Goal: Information Seeking & Learning: Learn about a topic

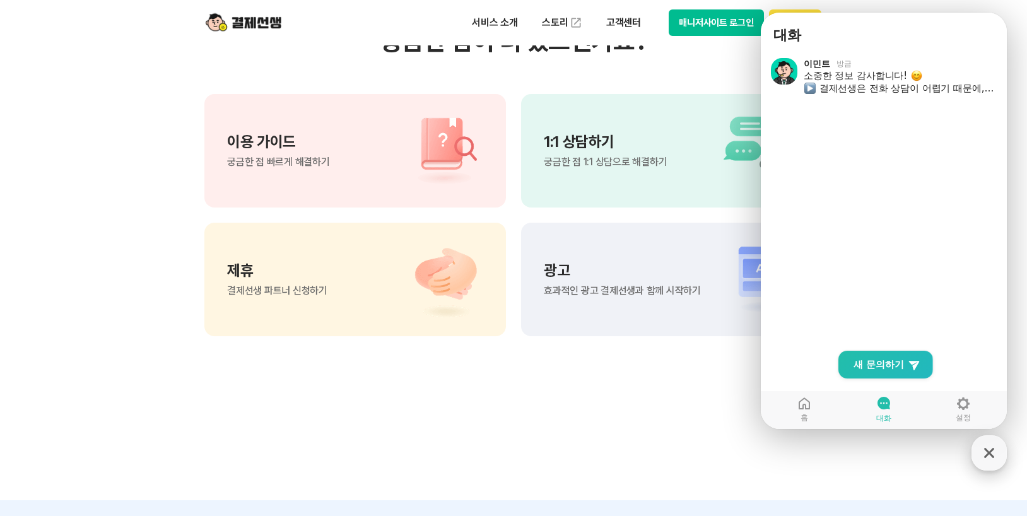
click at [988, 457] on icon "button" at bounding box center [989, 453] width 23 height 23
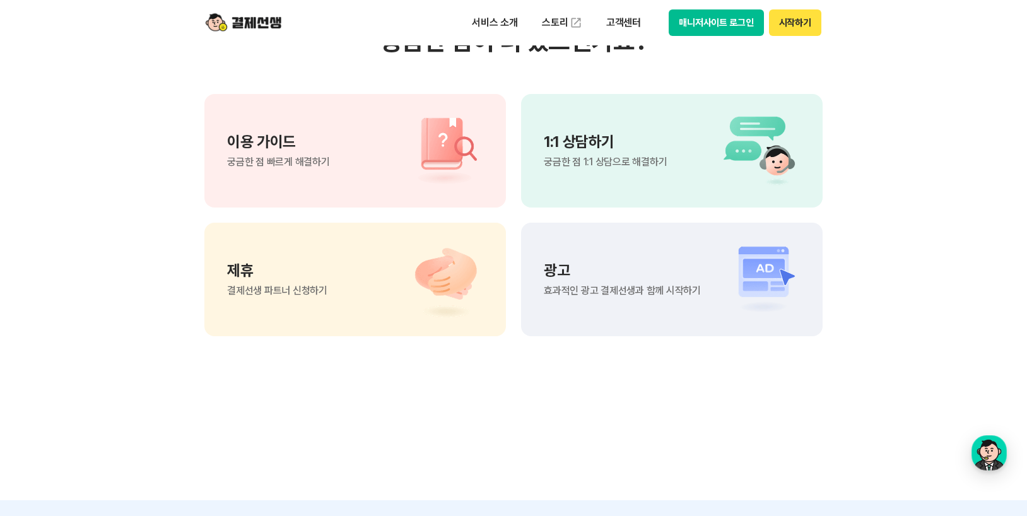
click at [722, 18] on button "매니저사이트 로그인" at bounding box center [716, 22] width 95 height 26
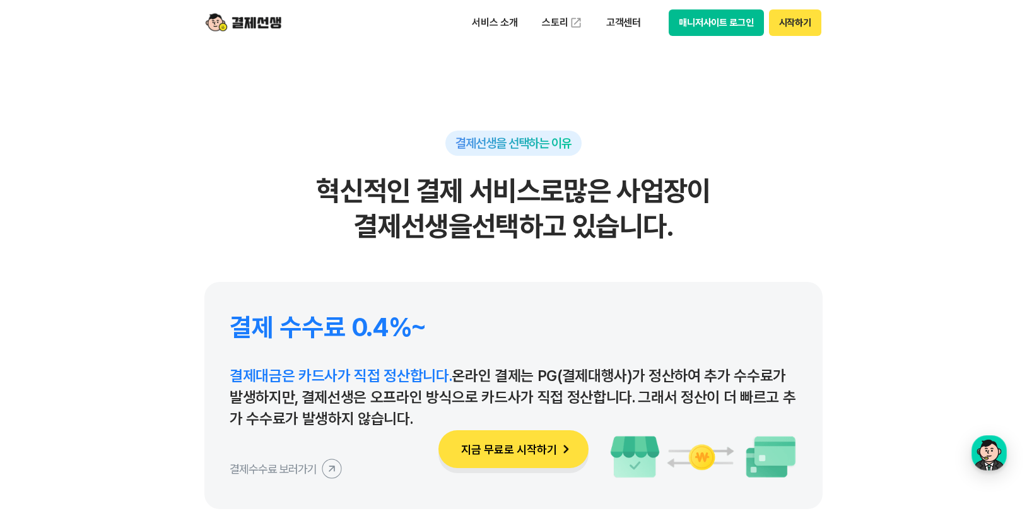
scroll to position [5804, 0]
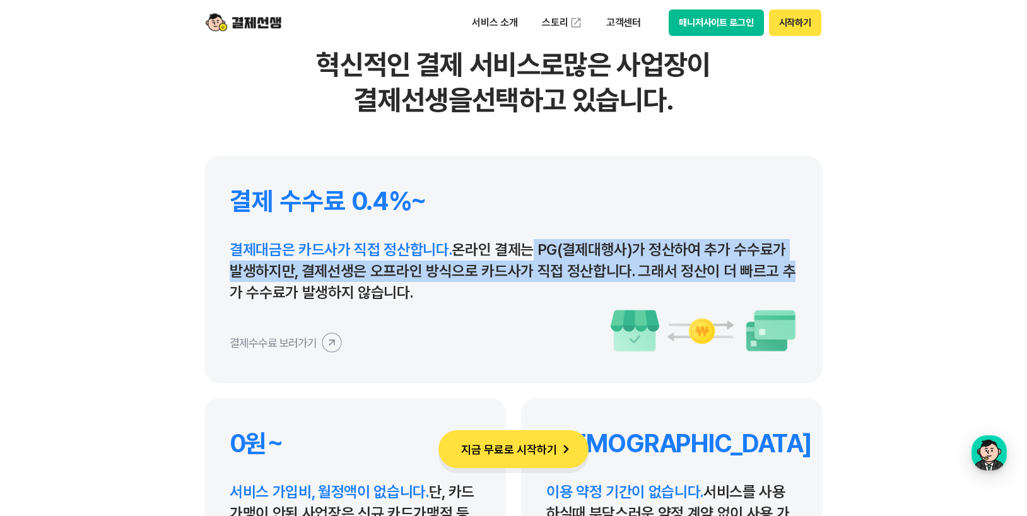
drag, startPoint x: 527, startPoint y: 250, endPoint x: 595, endPoint y: 277, distance: 73.3
click at [777, 264] on p "결제대금은 카드사가 직접 정산합니다. 온라인 결제는 PG(결제대행사)가 정산하여 추가 수수료가 발생하지만, 결제선생은 오프라인 방식으로 카드사…" at bounding box center [514, 271] width 568 height 64
click at [315, 273] on p "결제대금은 카드사가 직접 정산합니다. 온라인 결제는 PG(결제대행사)가 정산하여 추가 수수료가 발생하지만, 결제선생은 오프라인 방식으로 카드사…" at bounding box center [514, 271] width 568 height 64
click at [314, 271] on p "결제대금은 카드사가 직접 정산합니다. 온라인 결제는 PG(결제대행사)가 정산하여 추가 수수료가 발생하지만, 결제선생은 오프라인 방식으로 카드사…" at bounding box center [514, 271] width 568 height 64
click at [551, 274] on p "결제대금은 카드사가 직접 정산합니다. 온라인 결제는 PG(결제대행사)가 정산하여 추가 수수료가 발생하지만, 결제선생은 오프라인 방식으로 카드사…" at bounding box center [514, 271] width 568 height 64
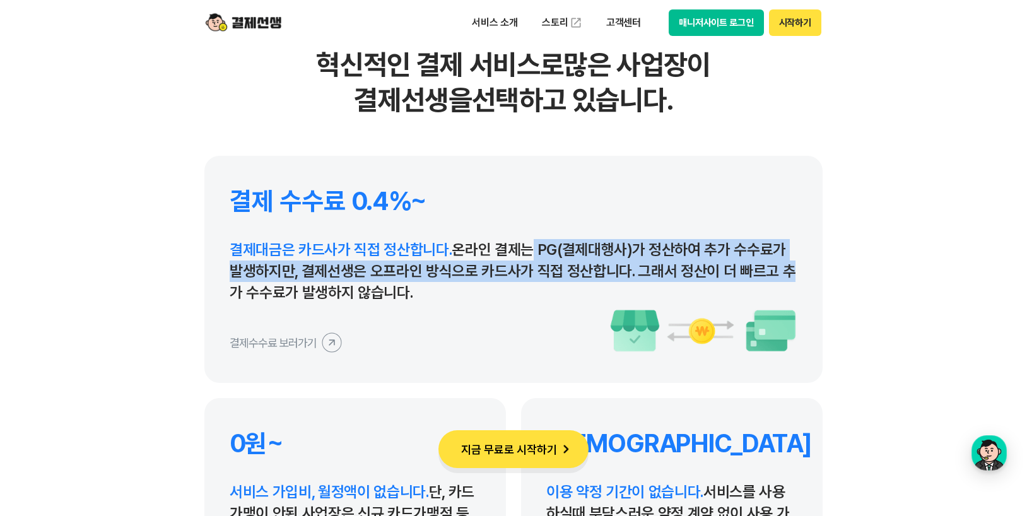
click at [661, 275] on p "결제대금은 카드사가 직접 정산합니다. 온라인 결제는 PG(결제대행사)가 정산하여 추가 수수료가 발생하지만, 결제선생은 오프라인 방식으로 카드사…" at bounding box center [514, 271] width 568 height 64
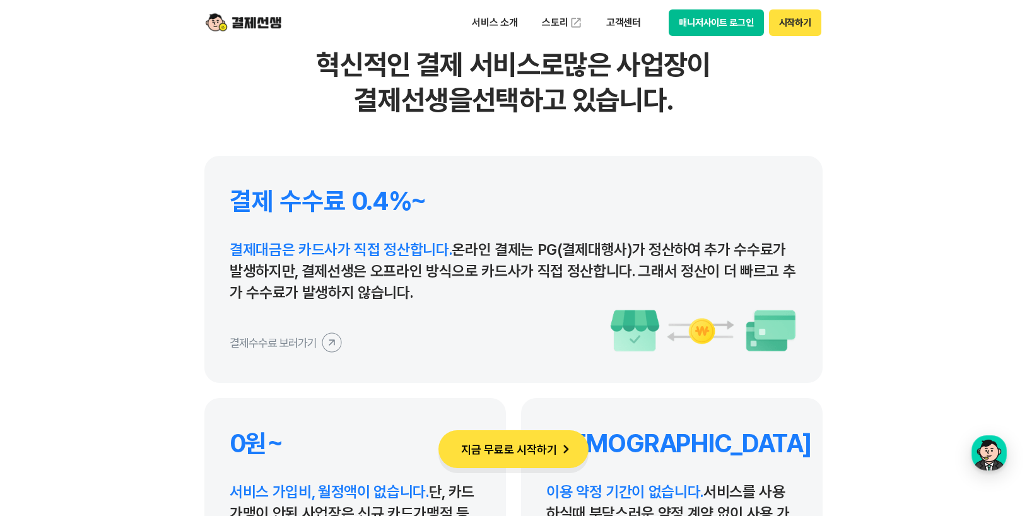
click at [301, 296] on p "결제대금은 카드사가 직접 정산합니다. 온라인 결제는 PG(결제대행사)가 정산하여 추가 수수료가 발생하지만, 결제선생은 오프라인 방식으로 카드사…" at bounding box center [514, 271] width 568 height 64
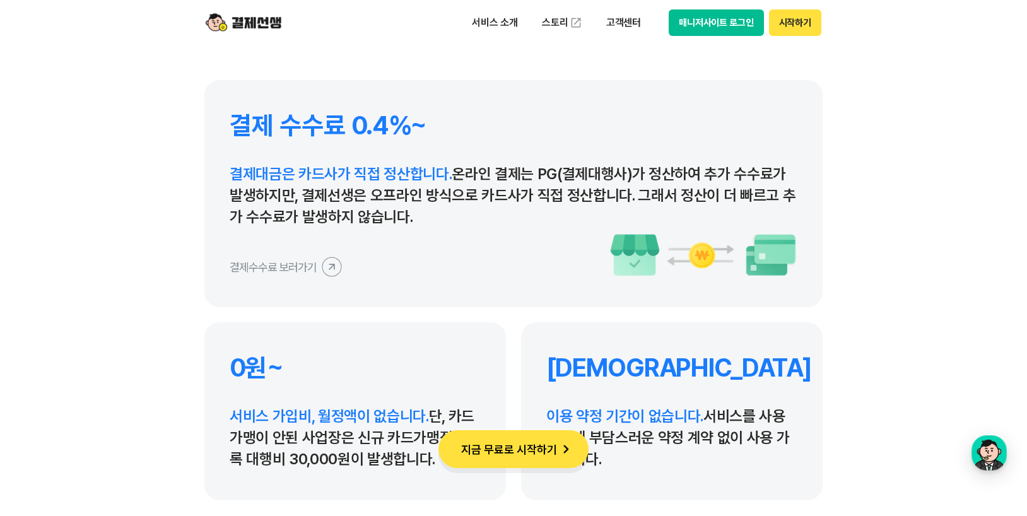
scroll to position [5993, 0]
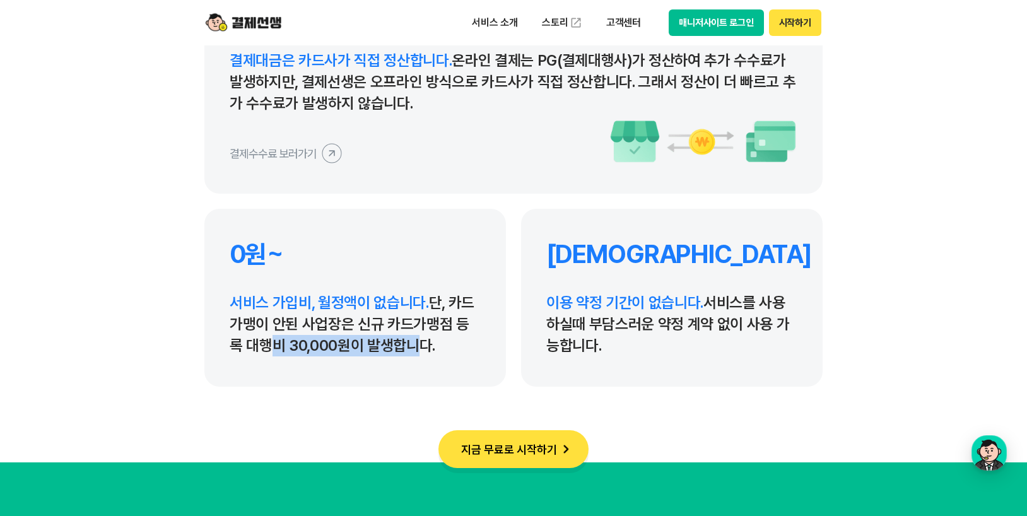
drag, startPoint x: 245, startPoint y: 347, endPoint x: 388, endPoint y: 356, distance: 142.8
click at [388, 356] on p "서비스 가입비, 월정액이 없습니다. 단, 카드가맹이 안된 사업장은 신규 카드가맹점 등록 대행비 30,000원이 발생합니다." at bounding box center [355, 324] width 251 height 64
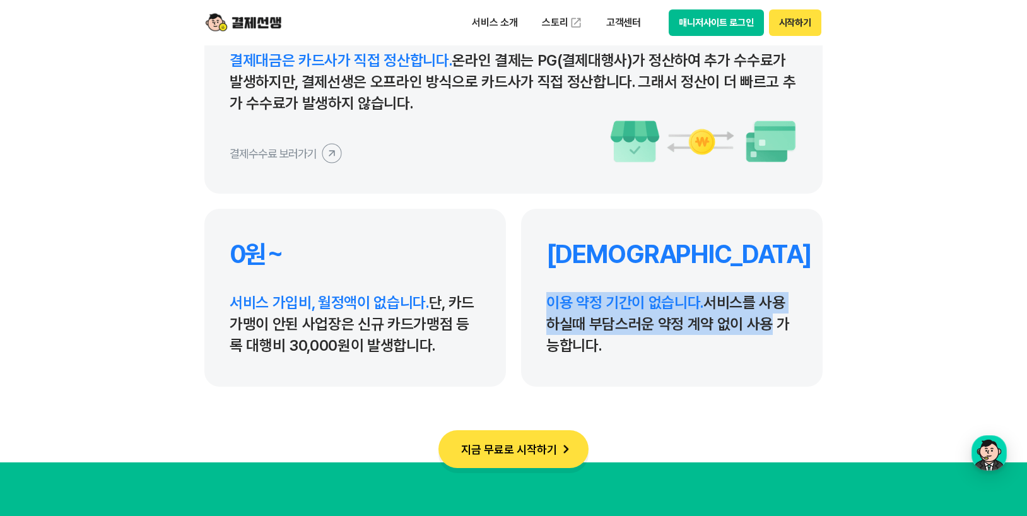
drag, startPoint x: 551, startPoint y: 303, endPoint x: 765, endPoint y: 330, distance: 215.6
click at [762, 329] on p "이용 약정 기간이 없습니다. 서비스를 사용하실때 부담스러운 약정 계약 없이 사용 가능합니다." at bounding box center [671, 324] width 251 height 64
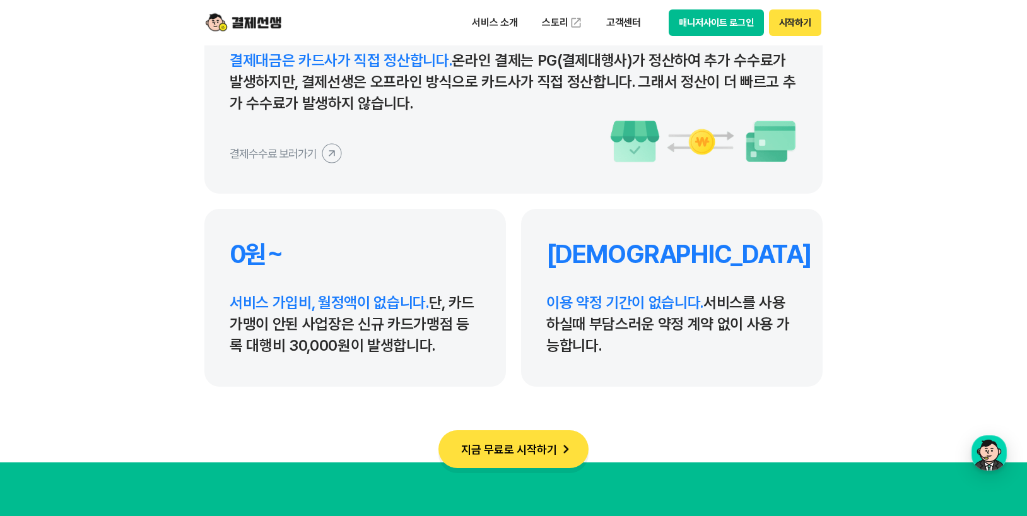
click at [700, 346] on p "이용 약정 기간이 없습니다. 서비스를 사용하실때 부담스러운 약정 계약 없이 사용 가능합니다." at bounding box center [671, 324] width 251 height 64
drag, startPoint x: 557, startPoint y: 296, endPoint x: 776, endPoint y: 313, distance: 219.5
click at [776, 313] on p "이용 약정 기간이 없습니다. 서비스를 사용하실때 부담스러운 약정 계약 없이 사용 가능합니다." at bounding box center [671, 324] width 251 height 64
click at [594, 329] on p "이용 약정 기간이 없습니다. 서비스를 사용하실때 부담스러운 약정 계약 없이 사용 가능합니다." at bounding box center [671, 324] width 251 height 64
click at [327, 155] on icon at bounding box center [331, 153] width 11 height 11
